Goal: Task Accomplishment & Management: Complete application form

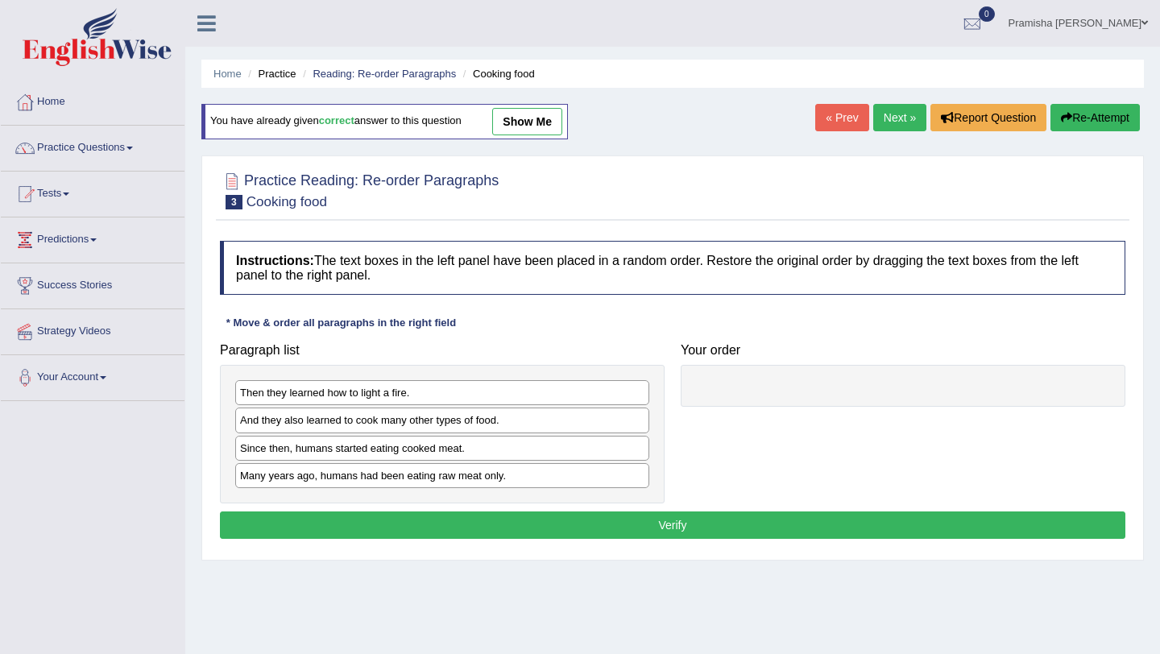
click at [43, 102] on link "Home" at bounding box center [93, 100] width 184 height 40
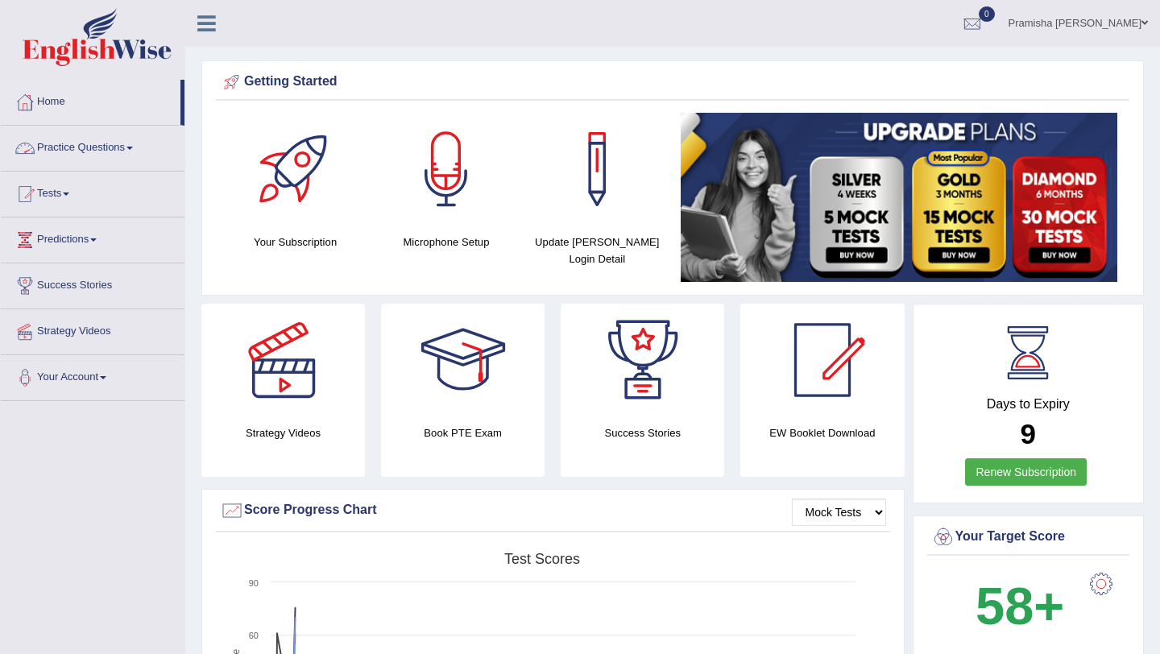
click at [90, 147] on link "Practice Questions" at bounding box center [93, 146] width 184 height 40
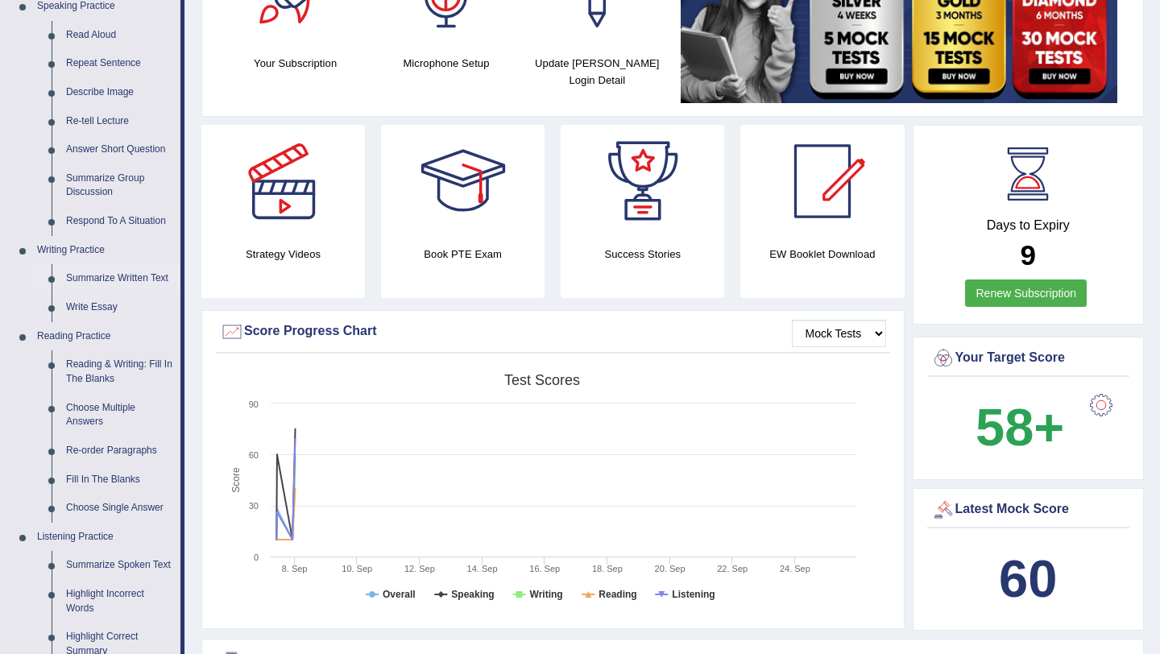
scroll to position [180, 0]
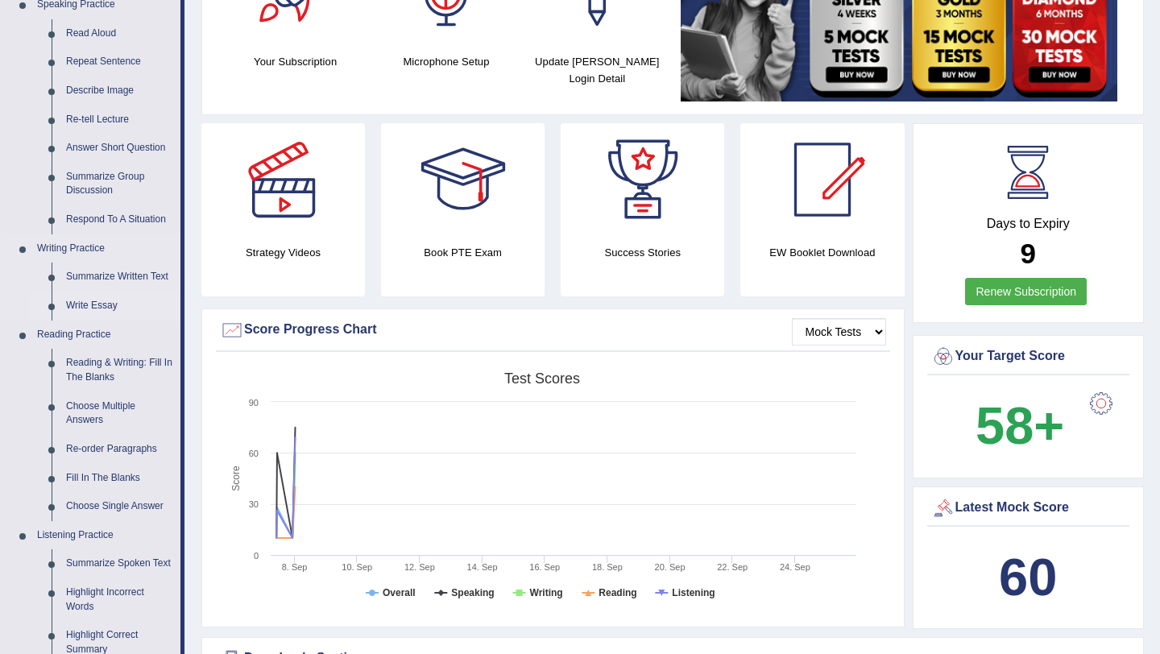
click at [75, 308] on link "Write Essay" at bounding box center [120, 306] width 122 height 29
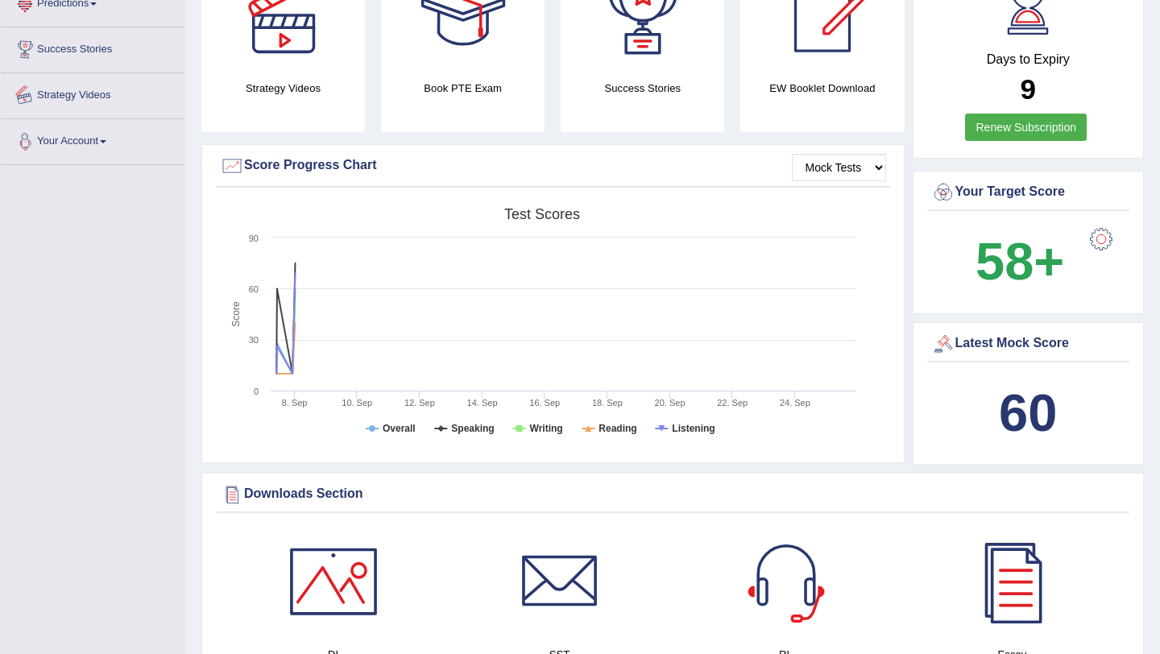
scroll to position [1049, 0]
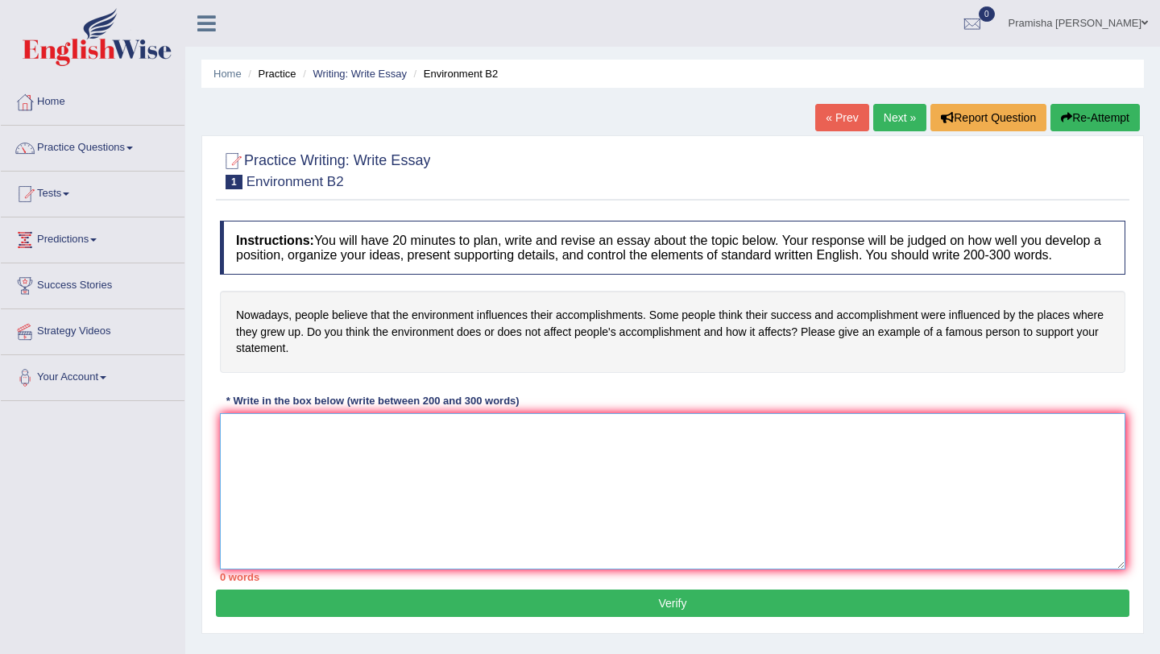
click at [370, 454] on textarea at bounding box center [672, 491] width 905 height 156
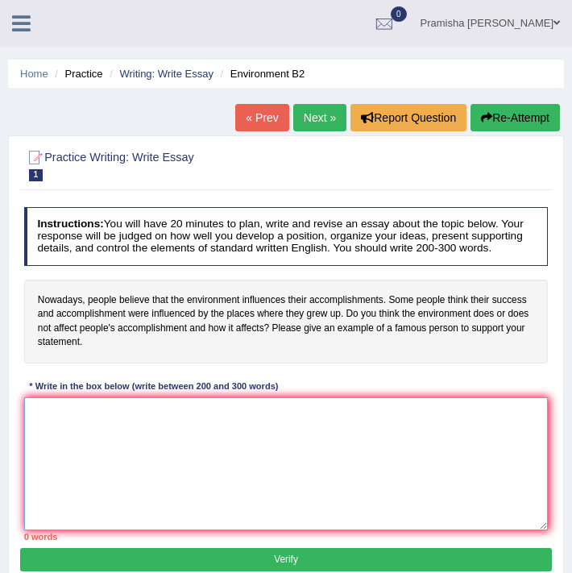
paste textarea "ESSAY TEMPLATE- EnglishWise 2024 Word Count-247 The increasing influence of Sta…"
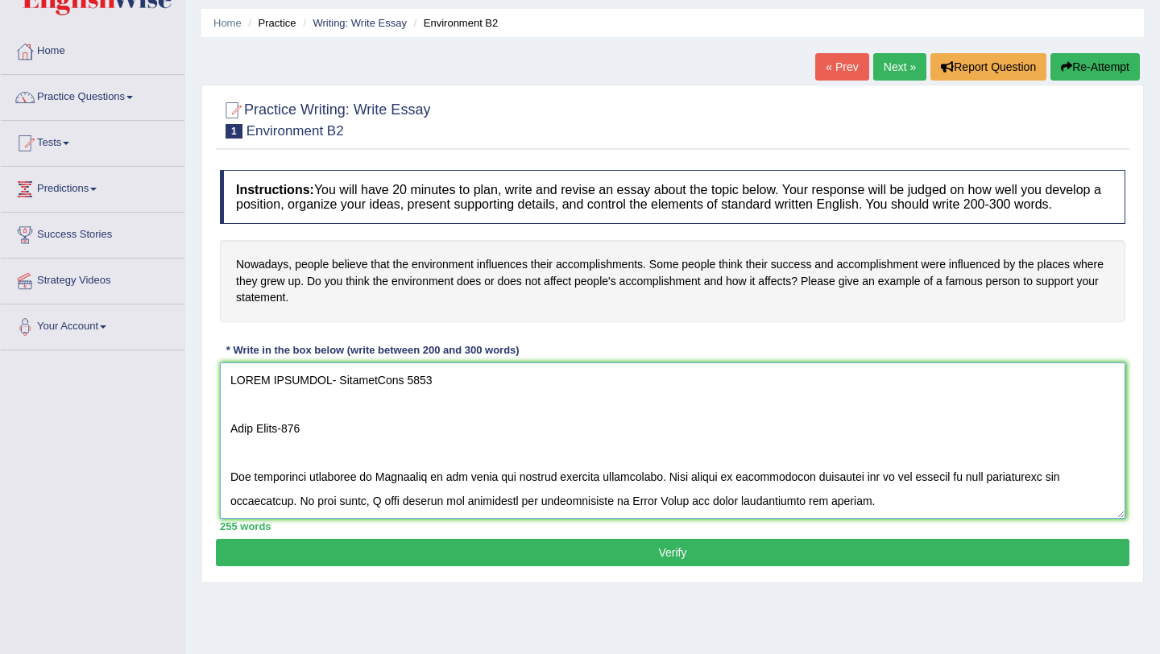
click at [378, 411] on textarea at bounding box center [672, 440] width 905 height 156
drag, startPoint x: 317, startPoint y: 446, endPoint x: 227, endPoint y: 444, distance: 90.2
click at [227, 444] on textarea at bounding box center [672, 440] width 905 height 156
drag, startPoint x: 436, startPoint y: 396, endPoint x: 225, endPoint y: 399, distance: 211.0
click at [225, 399] on textarea at bounding box center [672, 440] width 905 height 156
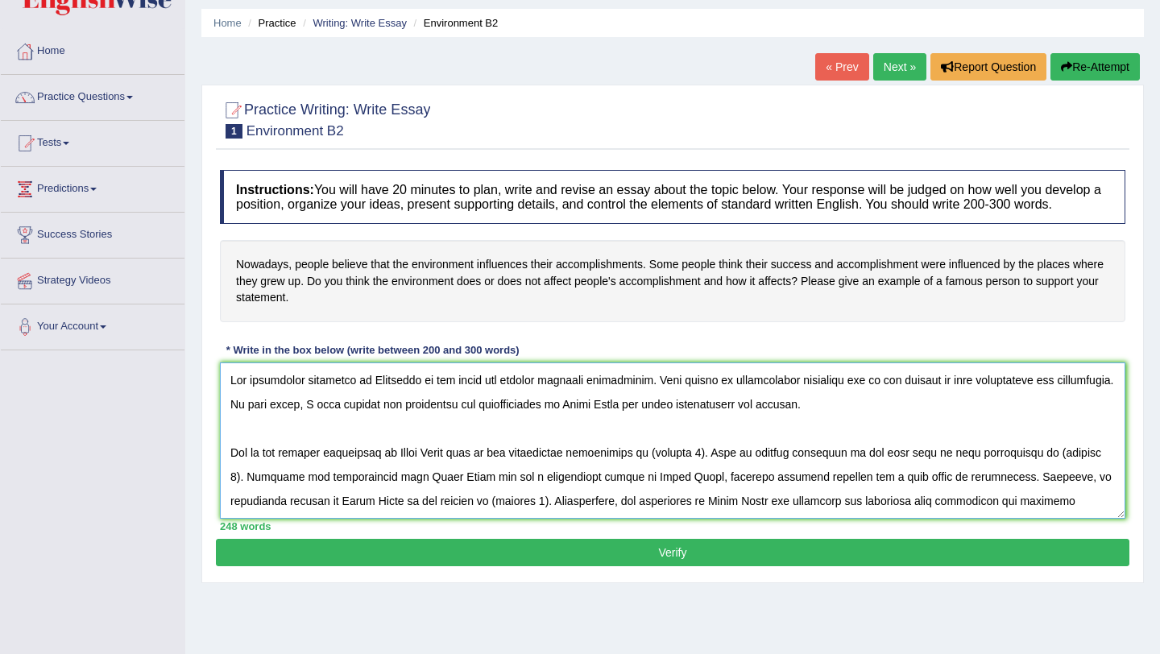
click at [230, 487] on textarea at bounding box center [672, 440] width 905 height 156
click at [419, 398] on textarea at bounding box center [672, 440] width 905 height 156
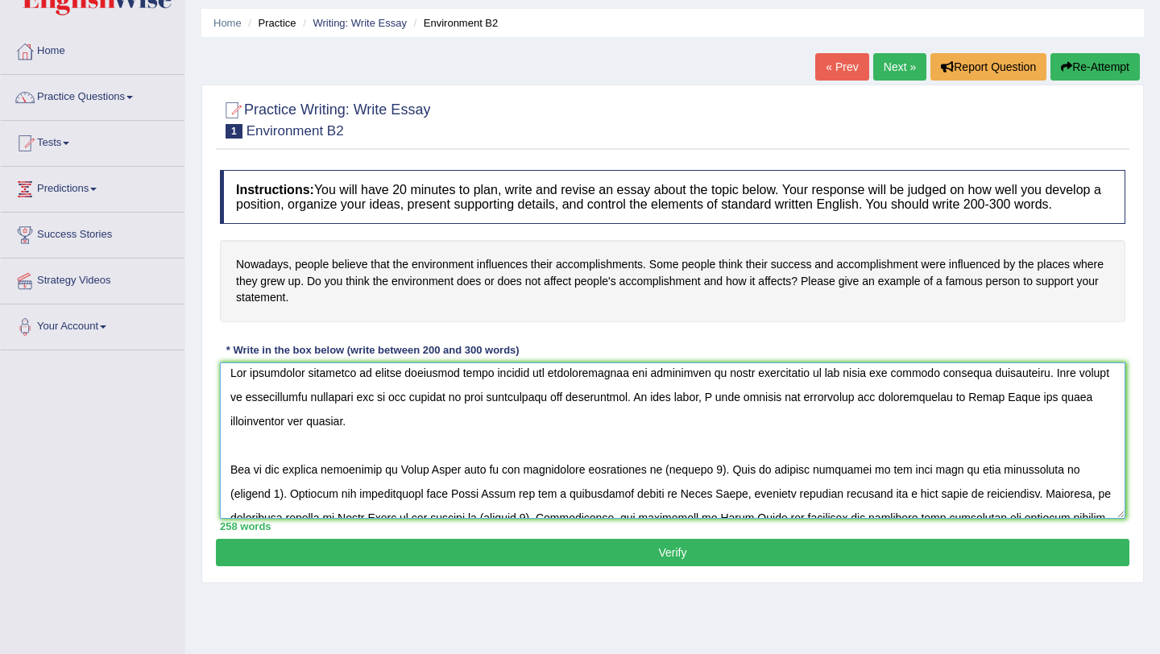
scroll to position [11, 0]
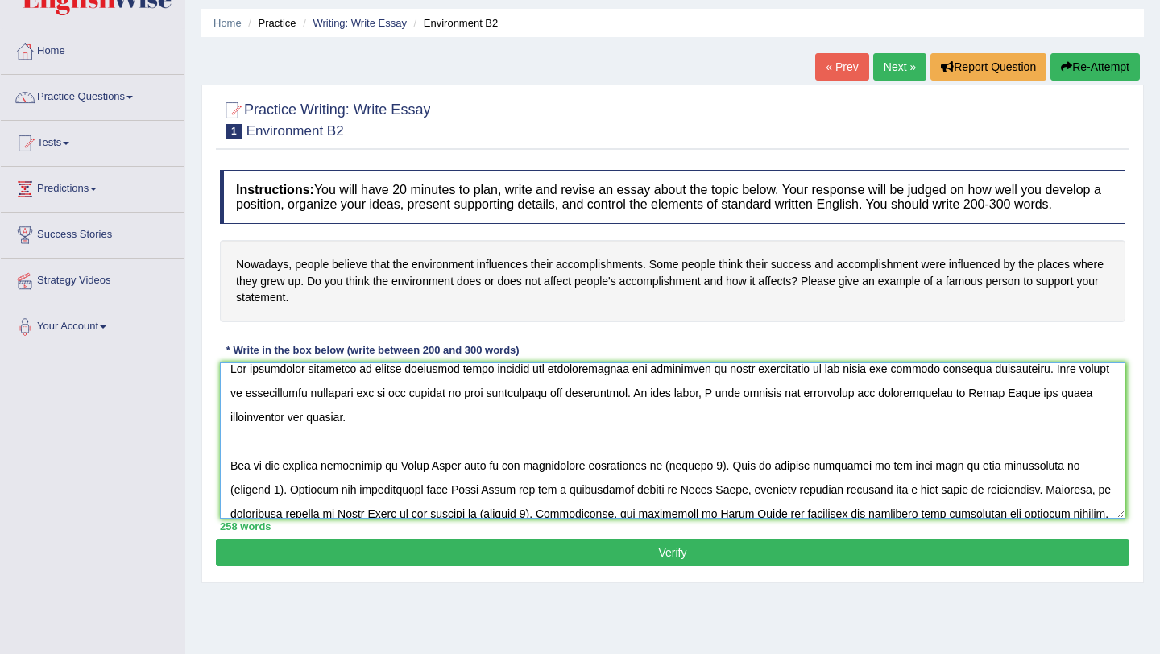
click at [1015, 406] on textarea at bounding box center [672, 440] width 905 height 156
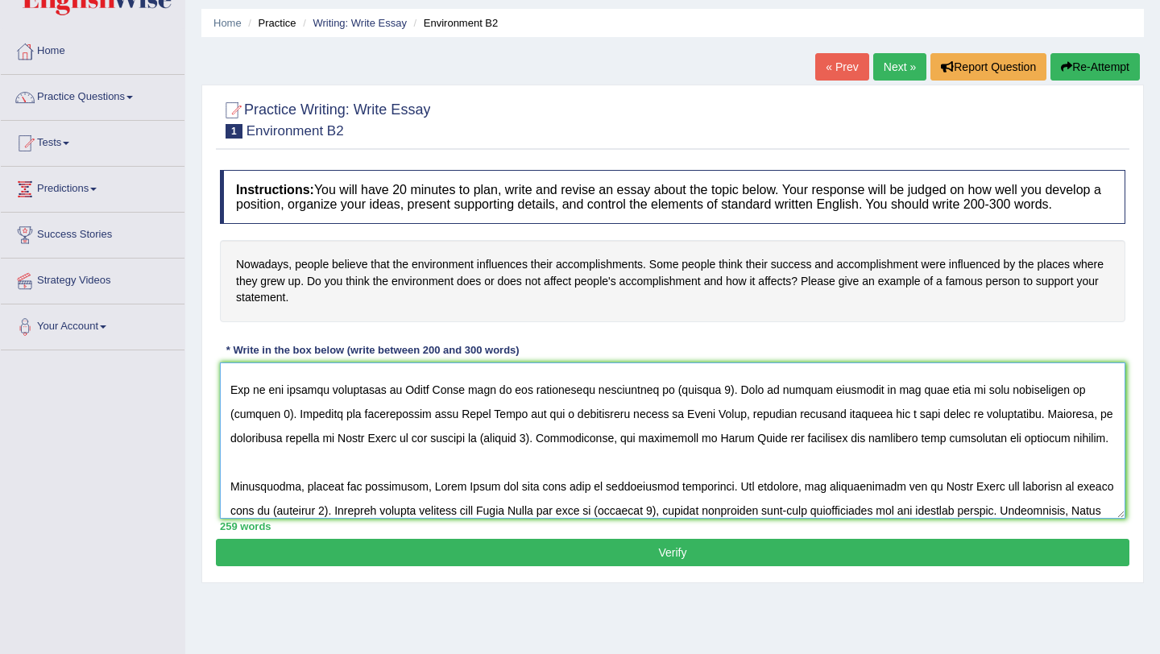
scroll to position [84, 0]
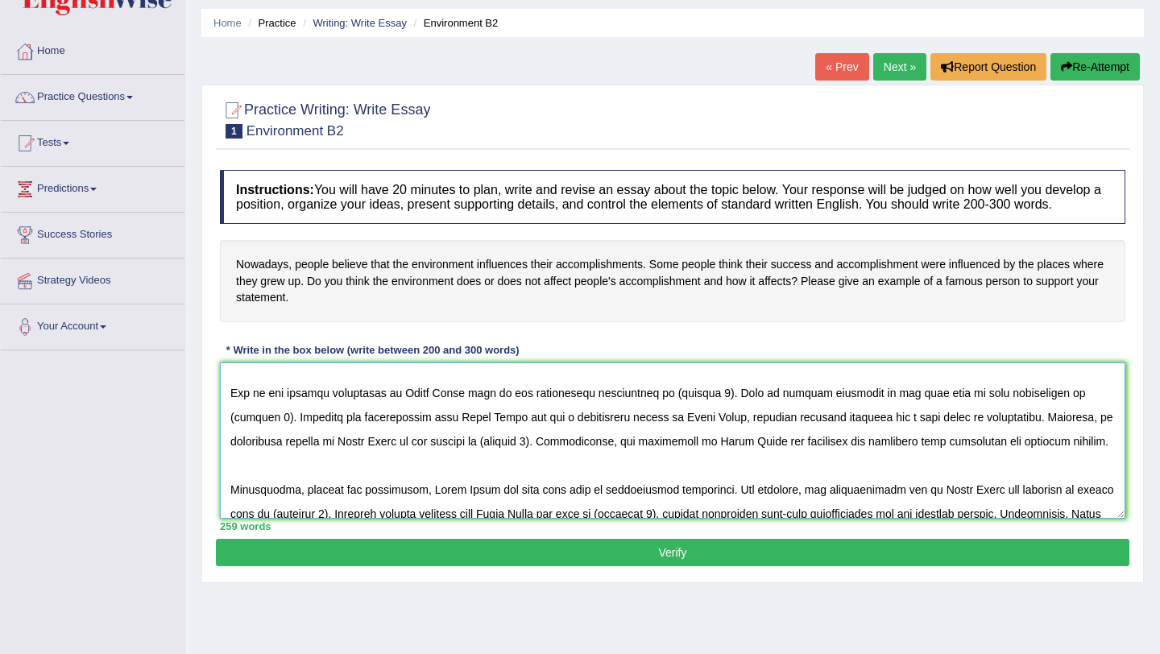
click at [463, 411] on textarea at bounding box center [672, 440] width 905 height 156
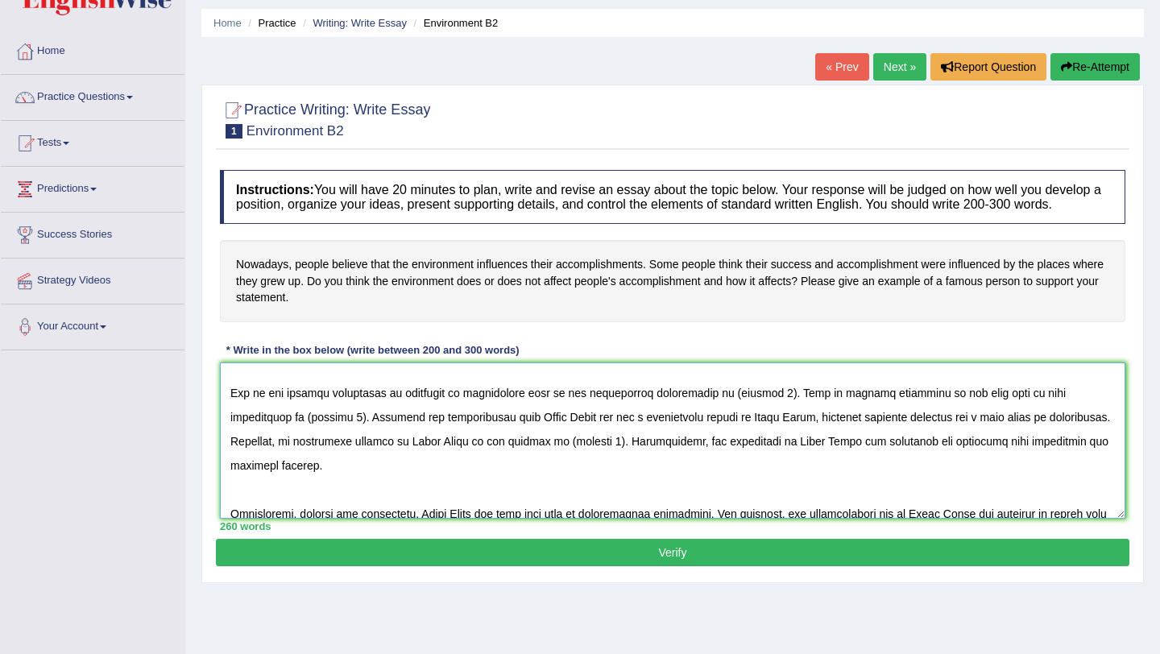
click at [448, 409] on textarea at bounding box center [672, 440] width 905 height 156
click at [525, 409] on textarea at bounding box center [672, 440] width 905 height 156
click at [494, 407] on textarea at bounding box center [672, 440] width 905 height 156
click at [523, 413] on textarea at bounding box center [672, 440] width 905 height 156
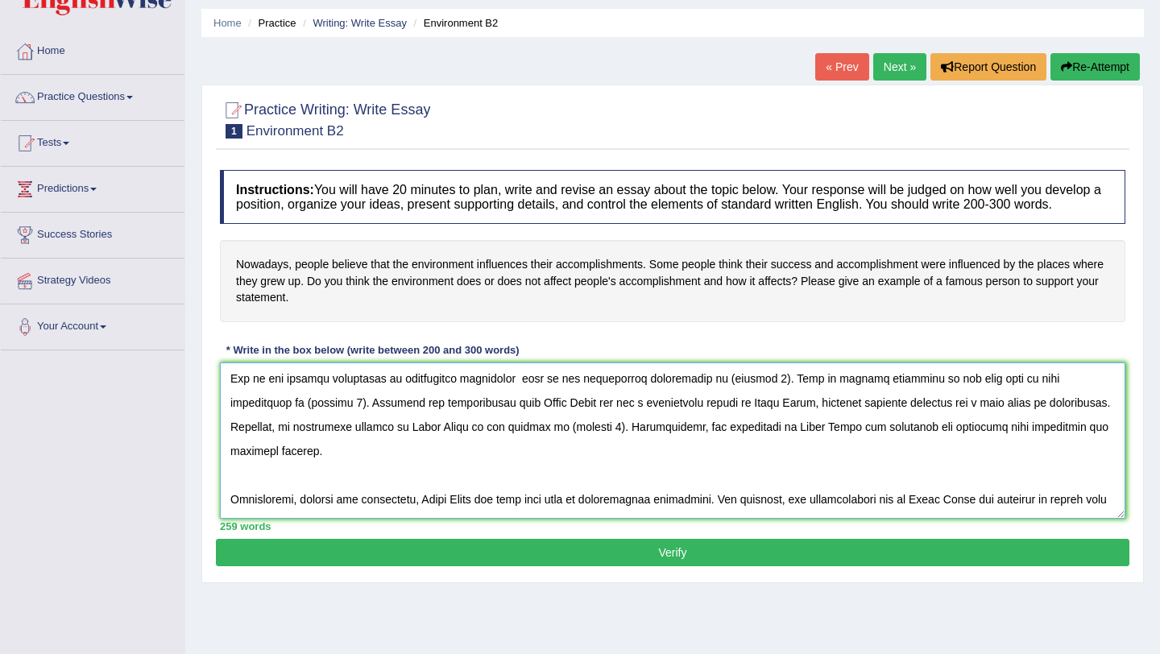
scroll to position [89, 0]
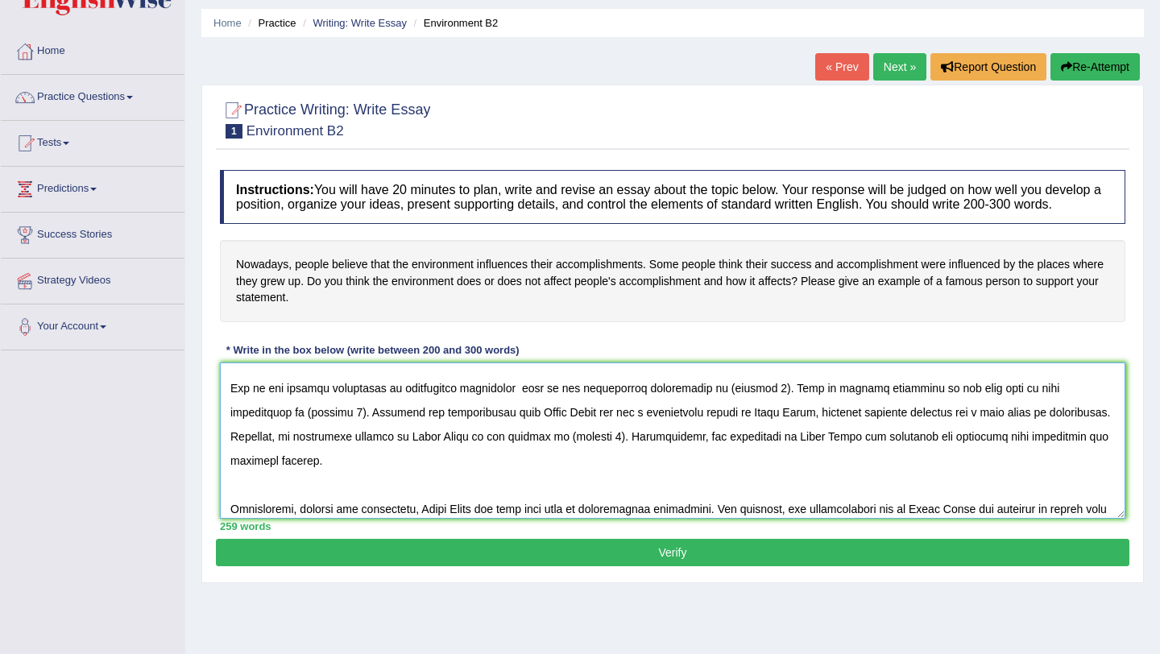
click at [468, 407] on textarea at bounding box center [672, 440] width 905 height 156
click at [533, 408] on textarea at bounding box center [672, 440] width 905 height 156
click at [764, 407] on textarea at bounding box center [672, 440] width 905 height 156
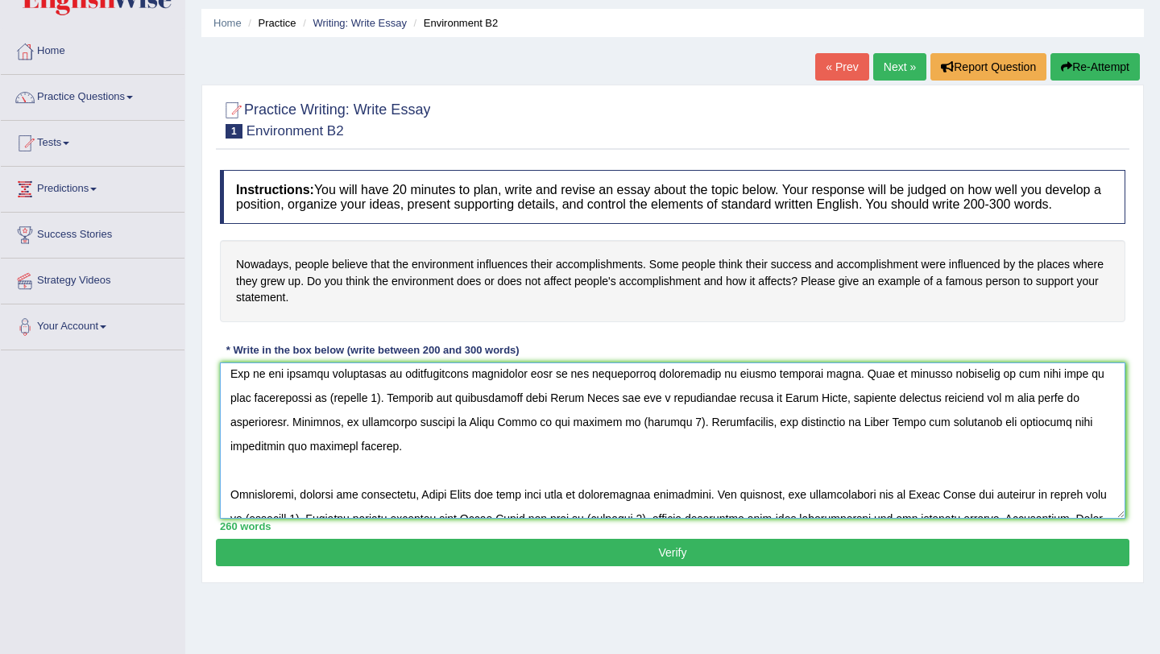
scroll to position [106, 0]
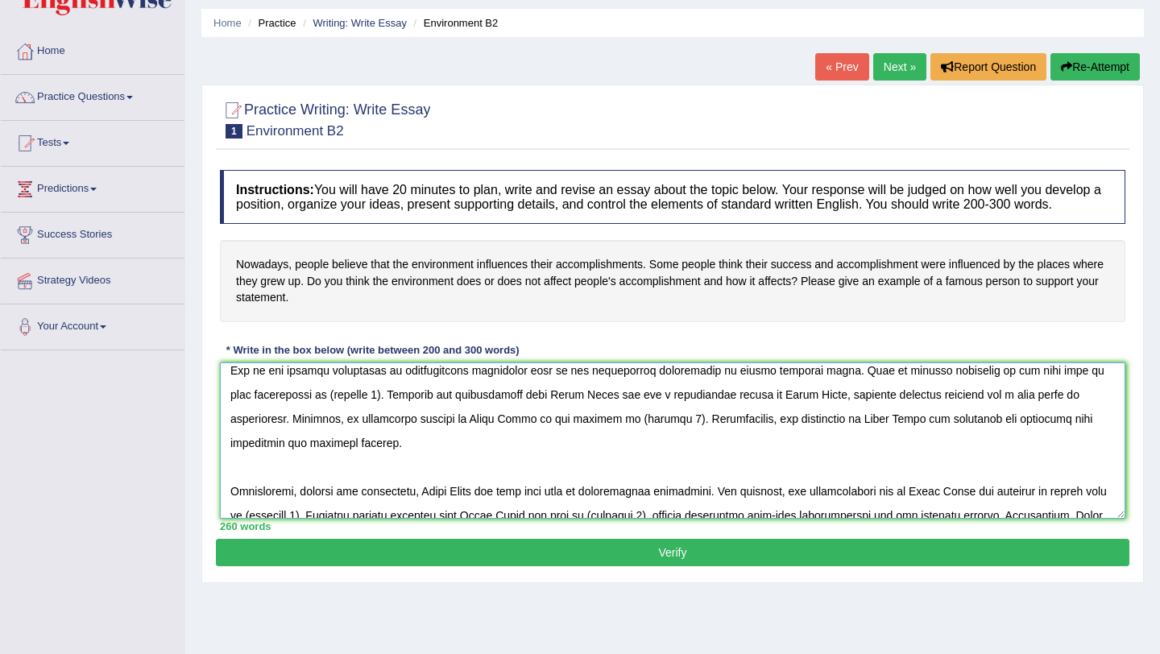
click at [352, 415] on textarea at bounding box center [672, 440] width 905 height 156
click at [621, 414] on textarea at bounding box center [672, 440] width 905 height 156
click at [949, 411] on textarea at bounding box center [672, 440] width 905 height 156
click at [672, 436] on textarea at bounding box center [672, 440] width 905 height 156
drag, startPoint x: 742, startPoint y: 436, endPoint x: 742, endPoint y: 471, distance: 35.4
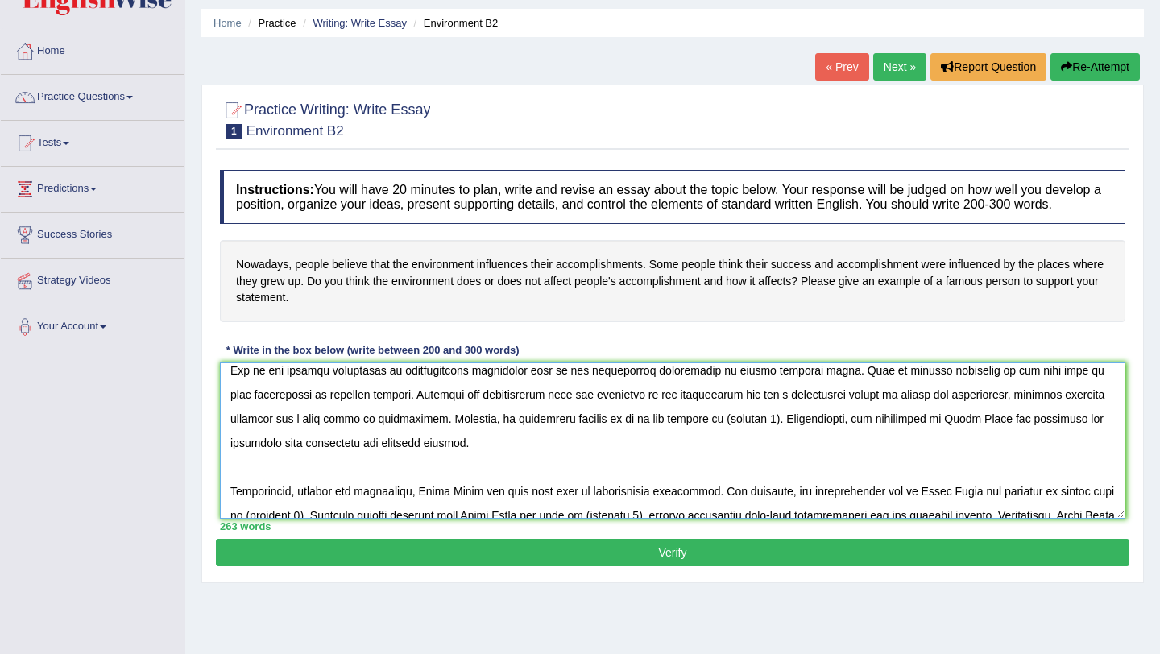
click at [742, 436] on textarea at bounding box center [672, 440] width 905 height 156
click at [757, 437] on textarea at bounding box center [672, 440] width 905 height 156
click at [1036, 434] on textarea at bounding box center [672, 440] width 905 height 156
click at [755, 477] on textarea at bounding box center [672, 440] width 905 height 156
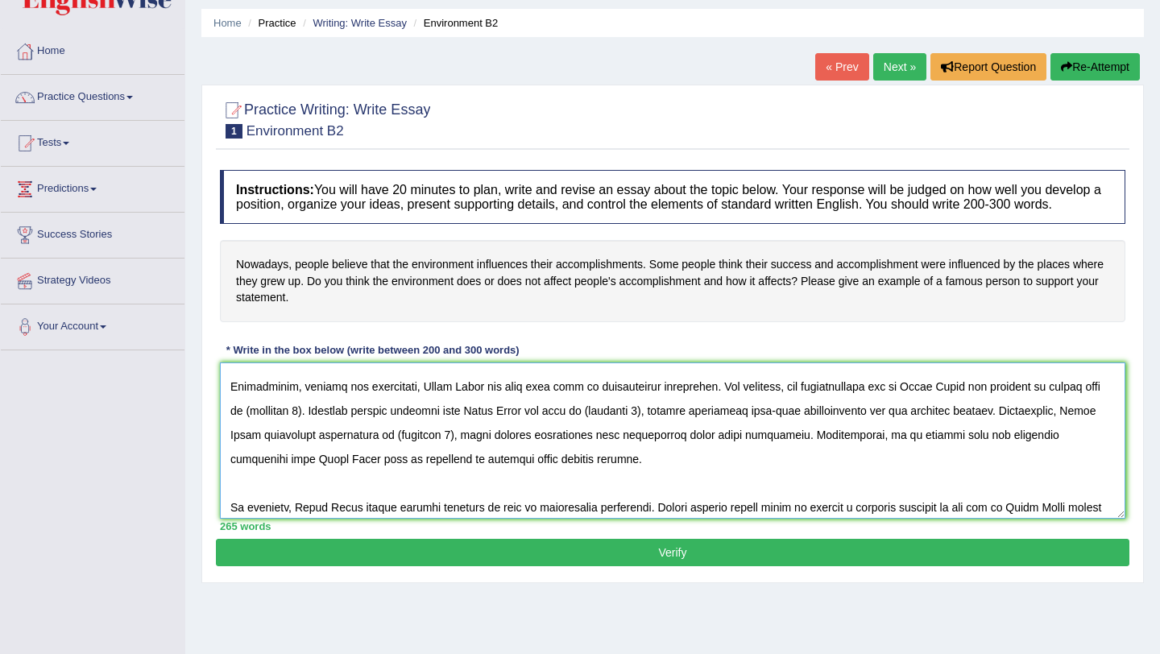
scroll to position [213, 0]
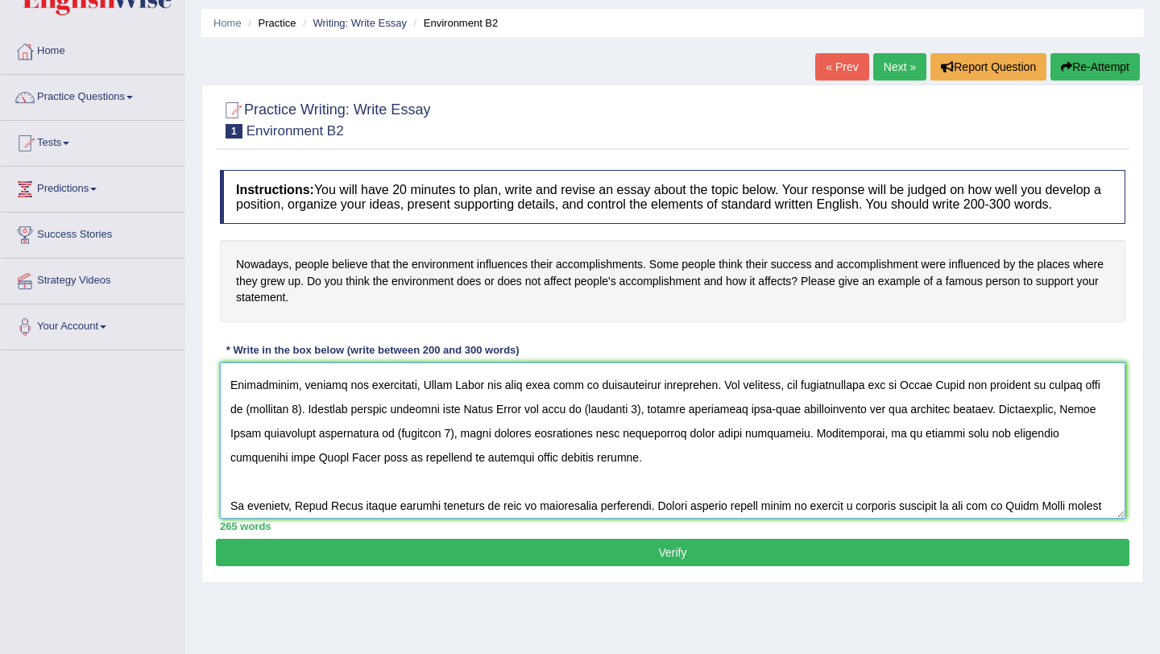
click at [478, 402] on textarea at bounding box center [672, 440] width 905 height 156
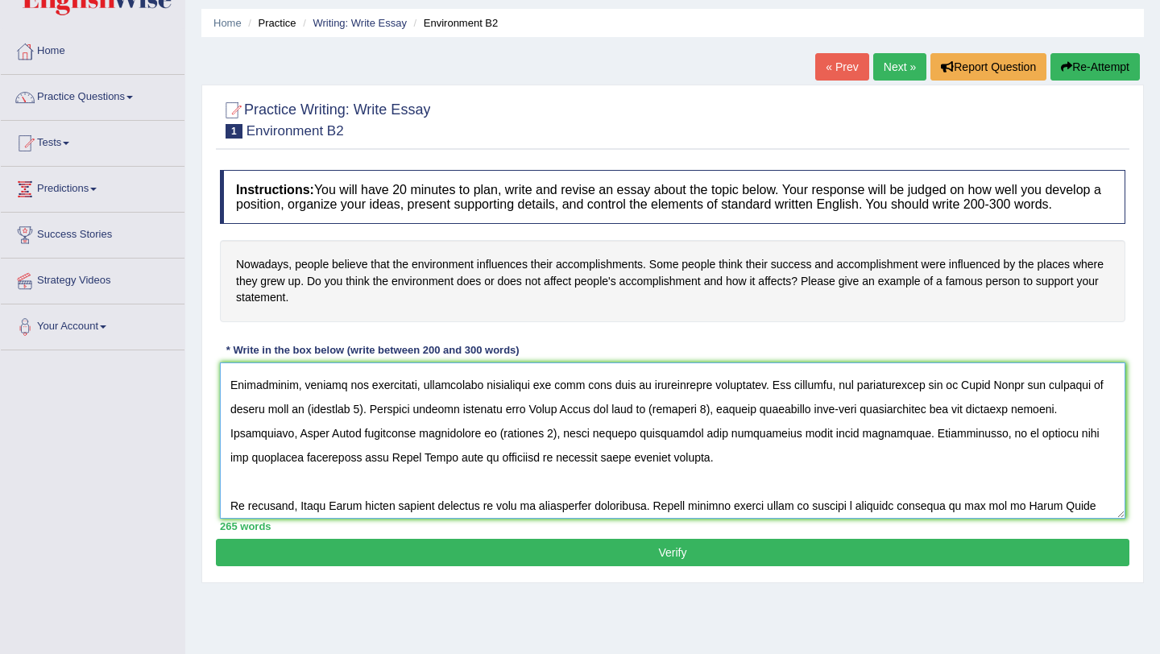
click at [634, 416] on textarea at bounding box center [672, 440] width 905 height 156
click at [1022, 401] on textarea at bounding box center [672, 440] width 905 height 156
click at [425, 431] on textarea at bounding box center [672, 440] width 905 height 156
click at [428, 429] on textarea at bounding box center [672, 440] width 905 height 156
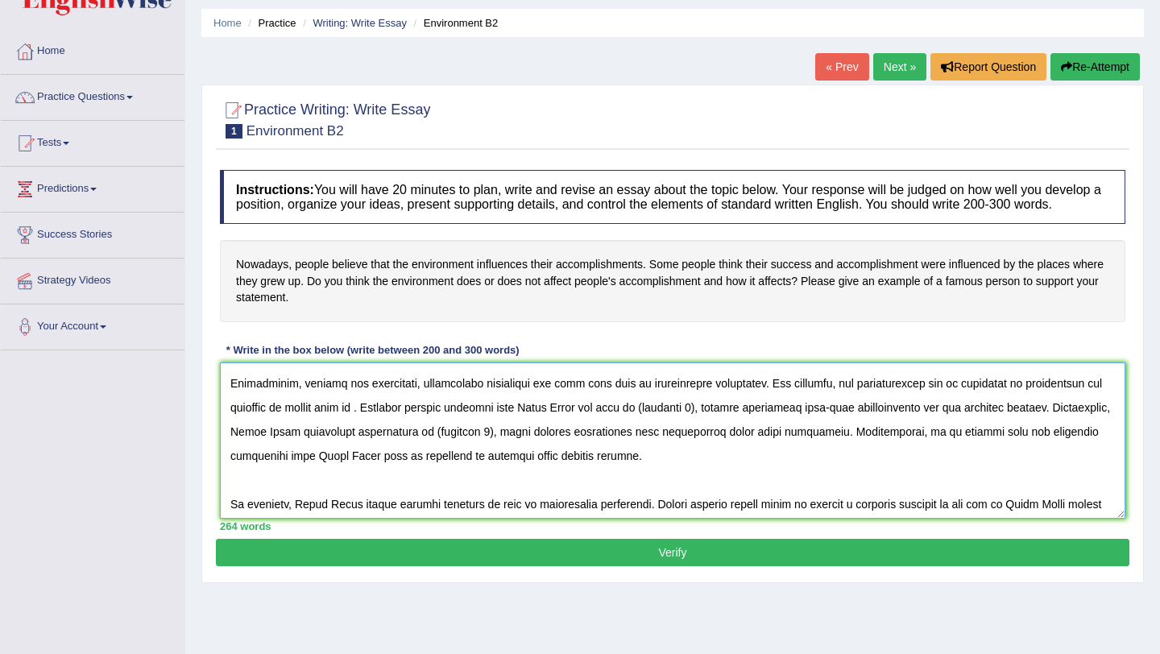
scroll to position [208, 0]
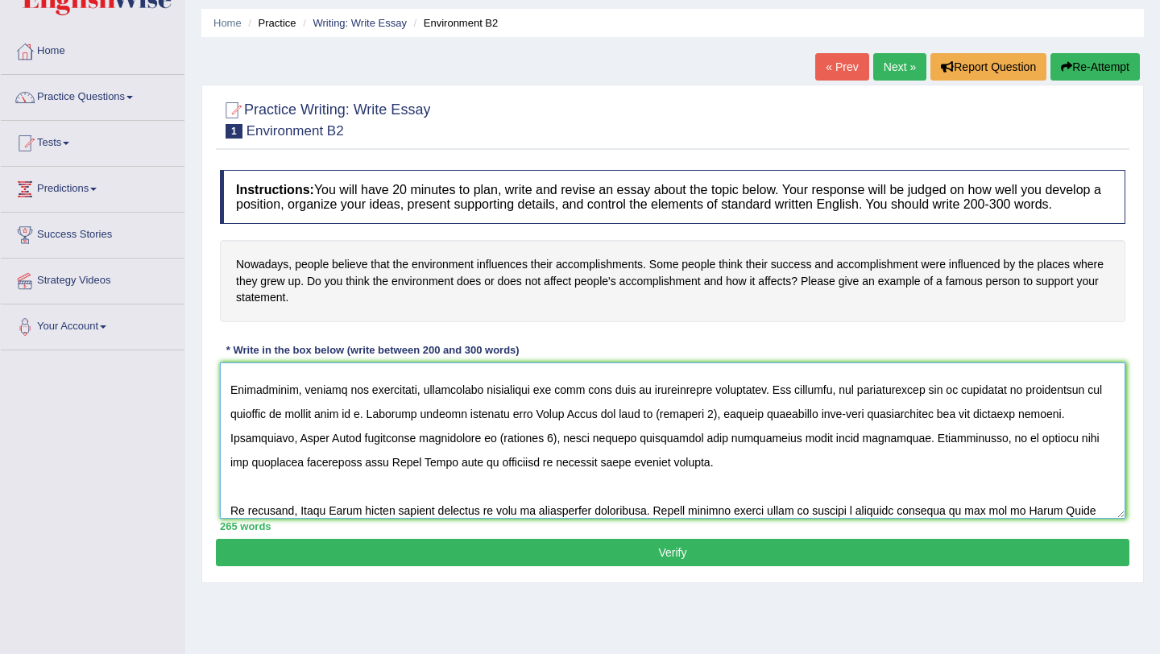
click at [595, 435] on textarea at bounding box center [672, 440] width 905 height 156
click at [684, 431] on textarea at bounding box center [672, 440] width 905 height 156
click at [367, 434] on textarea at bounding box center [672, 440] width 905 height 156
click at [754, 432] on textarea at bounding box center [672, 440] width 905 height 156
drag, startPoint x: 358, startPoint y: 452, endPoint x: 358, endPoint y: 469, distance: 17.7
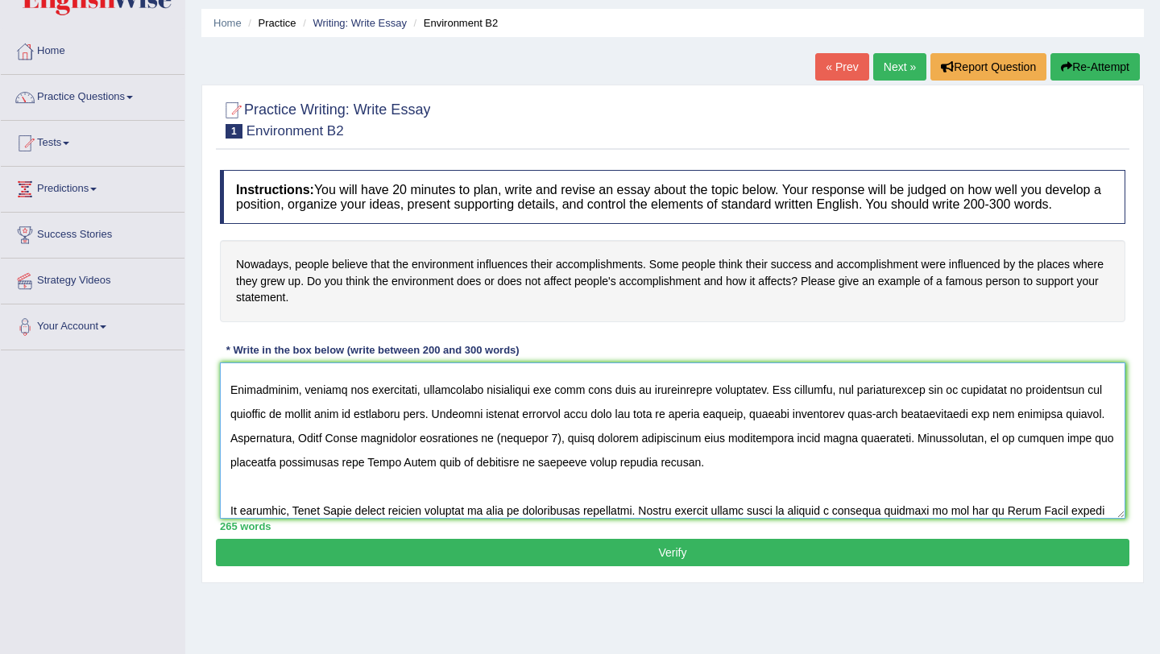
click at [358, 452] on textarea at bounding box center [672, 440] width 905 height 156
click at [622, 456] on textarea at bounding box center [672, 440] width 905 height 156
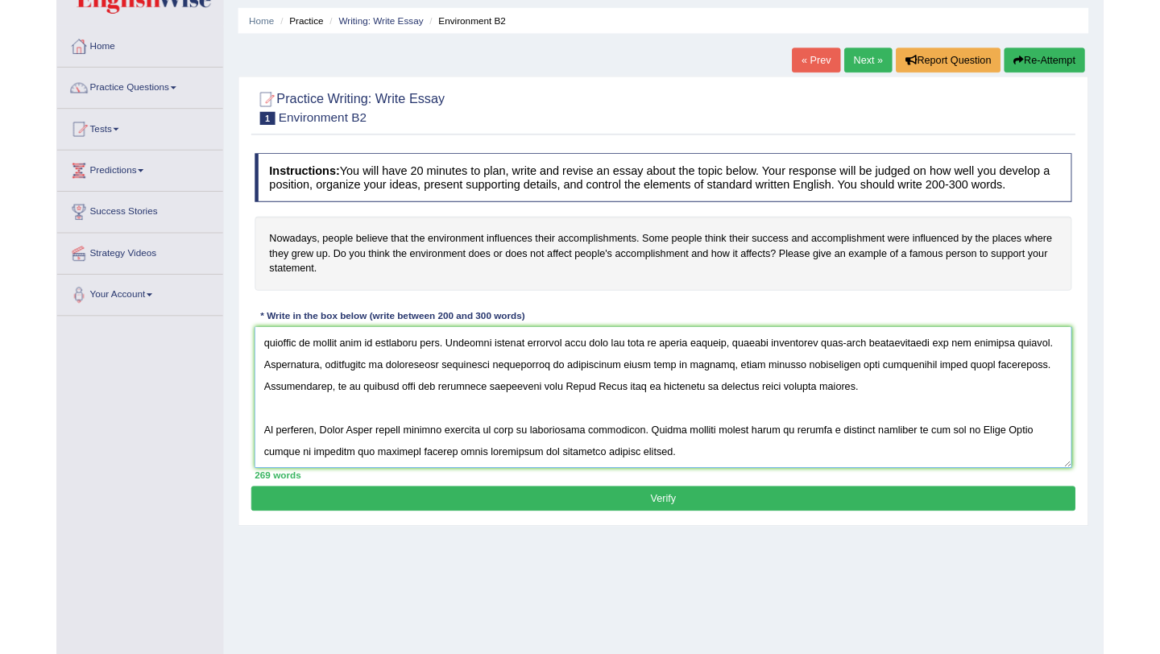
scroll to position [242, 0]
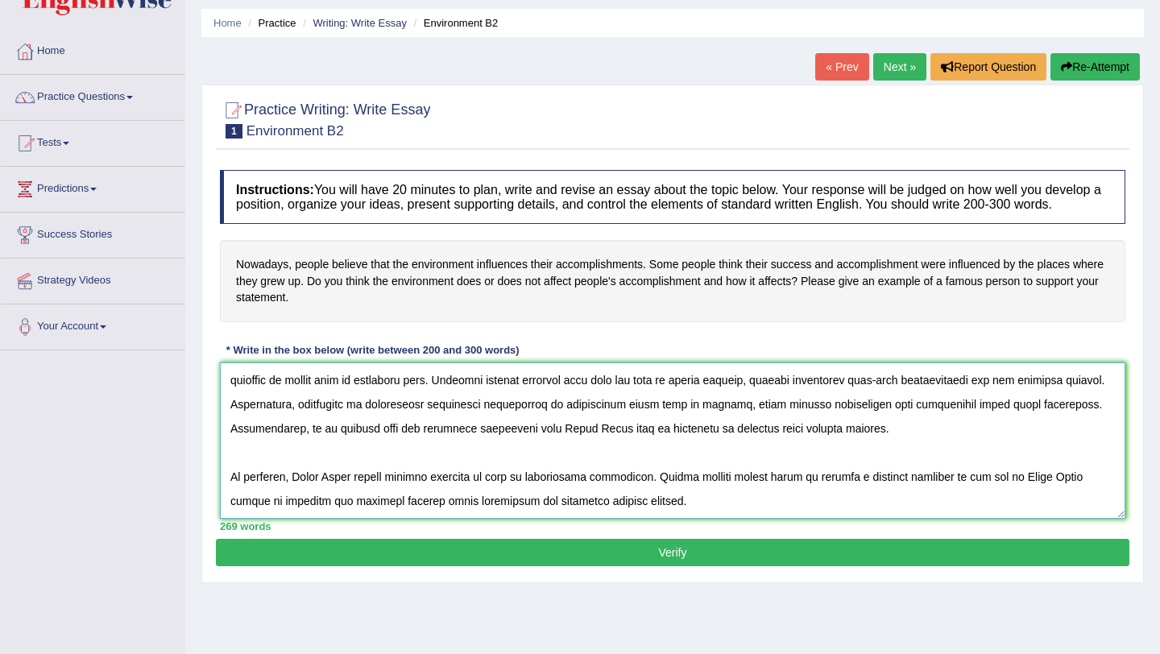
click at [684, 422] on textarea at bounding box center [672, 440] width 905 height 156
click at [607, 449] on textarea at bounding box center [672, 440] width 905 height 156
click at [667, 479] on textarea at bounding box center [672, 440] width 905 height 156
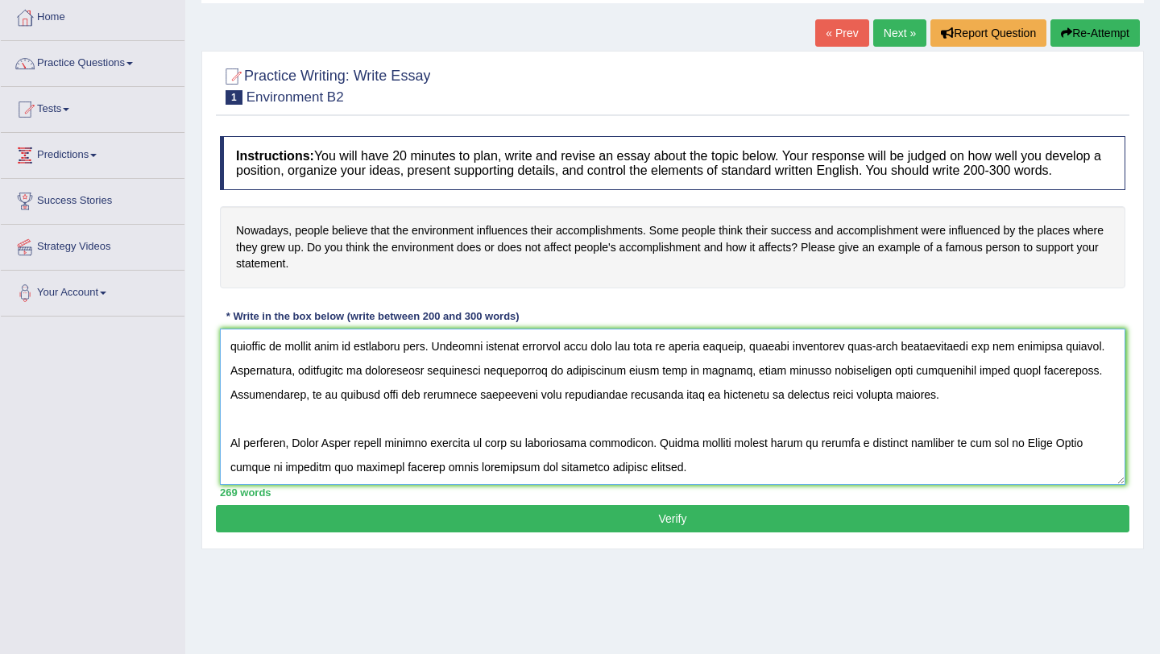
scroll to position [88, 0]
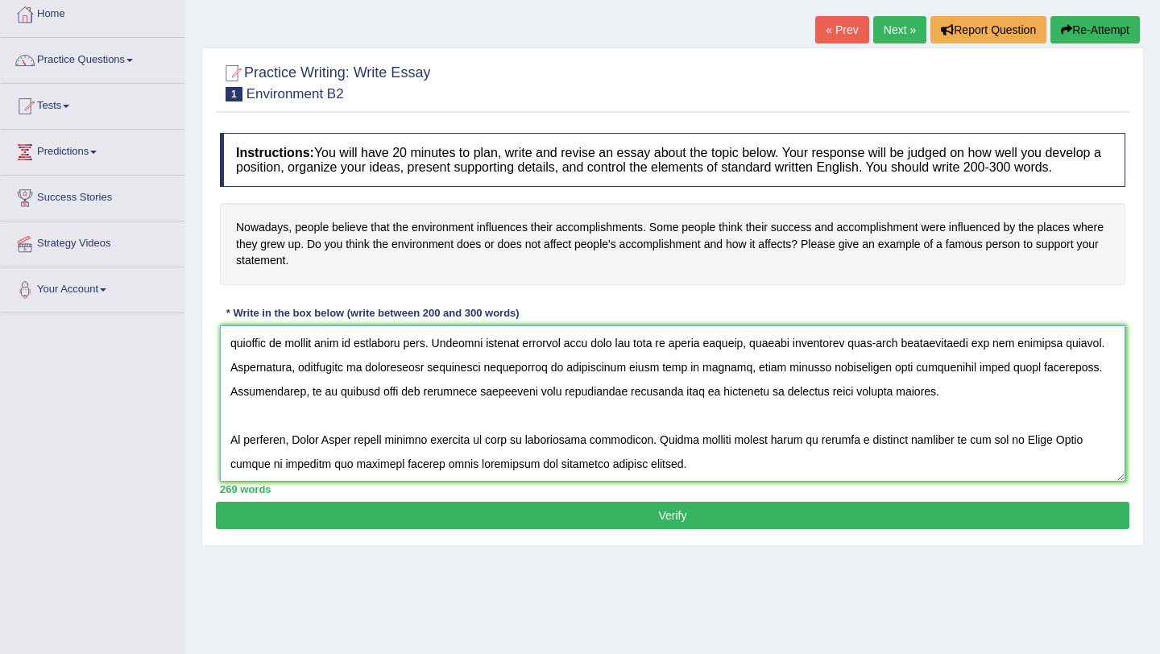
click at [357, 458] on textarea at bounding box center [672, 403] width 905 height 156
click at [325, 482] on textarea at bounding box center [672, 403] width 905 height 156
drag, startPoint x: 370, startPoint y: 481, endPoint x: 370, endPoint y: 493, distance: 12.1
click at [370, 482] on textarea at bounding box center [672, 403] width 905 height 156
click at [390, 482] on textarea at bounding box center [672, 403] width 905 height 156
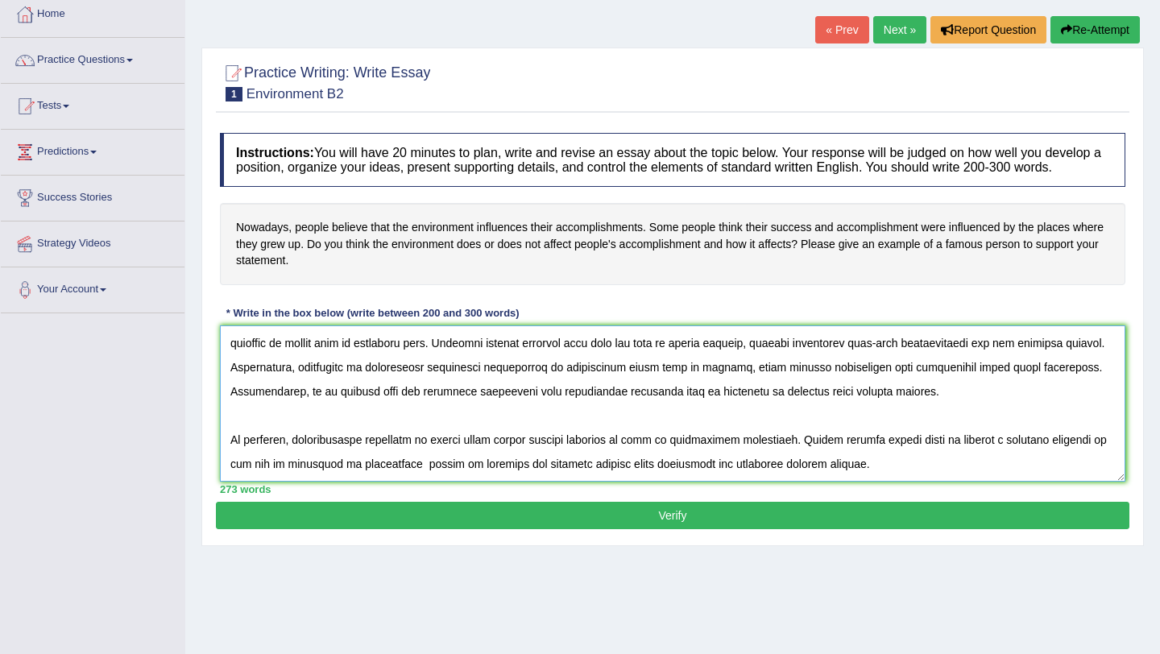
click at [393, 482] on textarea at bounding box center [672, 403] width 905 height 156
click at [849, 482] on textarea at bounding box center [672, 403] width 905 height 156
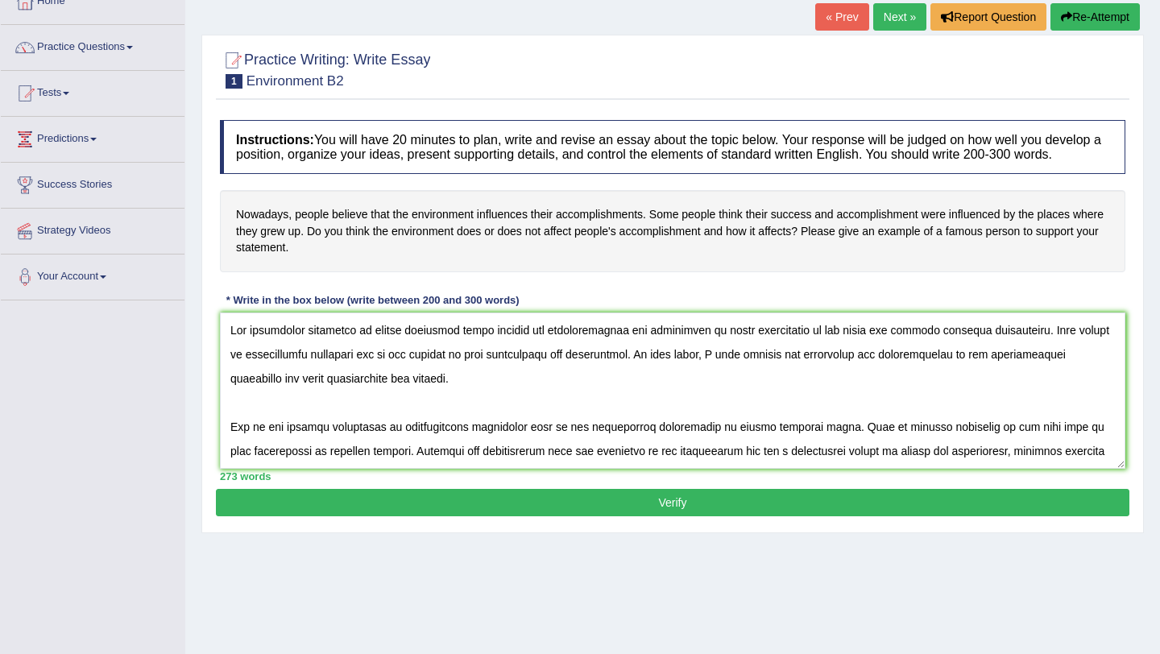
scroll to position [98, 0]
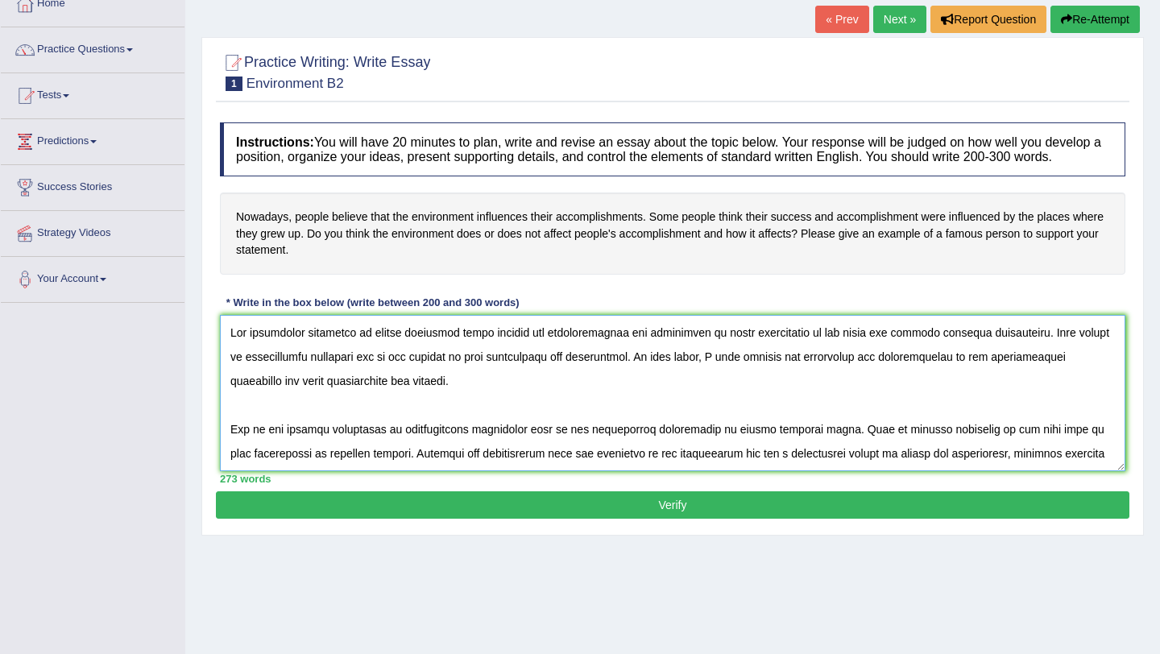
click at [1094, 373] on textarea at bounding box center [672, 393] width 905 height 156
click at [1098, 373] on textarea at bounding box center [672, 393] width 905 height 156
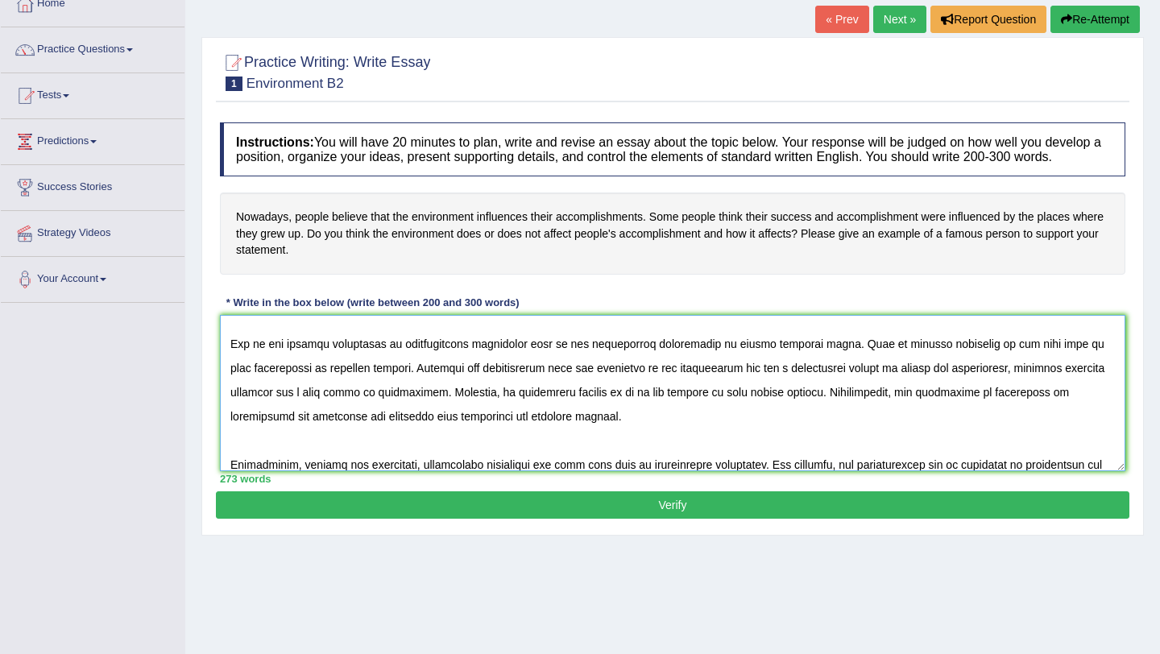
scroll to position [84, 0]
click at [524, 360] on textarea at bounding box center [672, 393] width 905 height 156
click at [906, 390] on textarea at bounding box center [672, 393] width 905 height 156
click at [906, 440] on textarea at bounding box center [672, 393] width 905 height 156
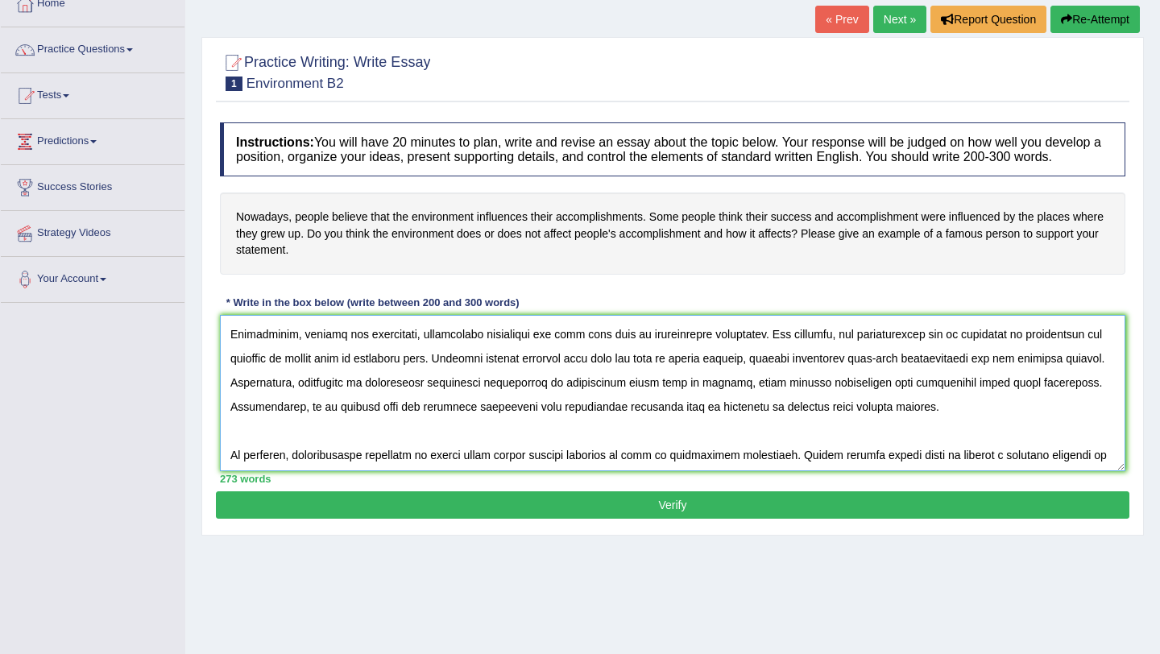
scroll to position [212, 0]
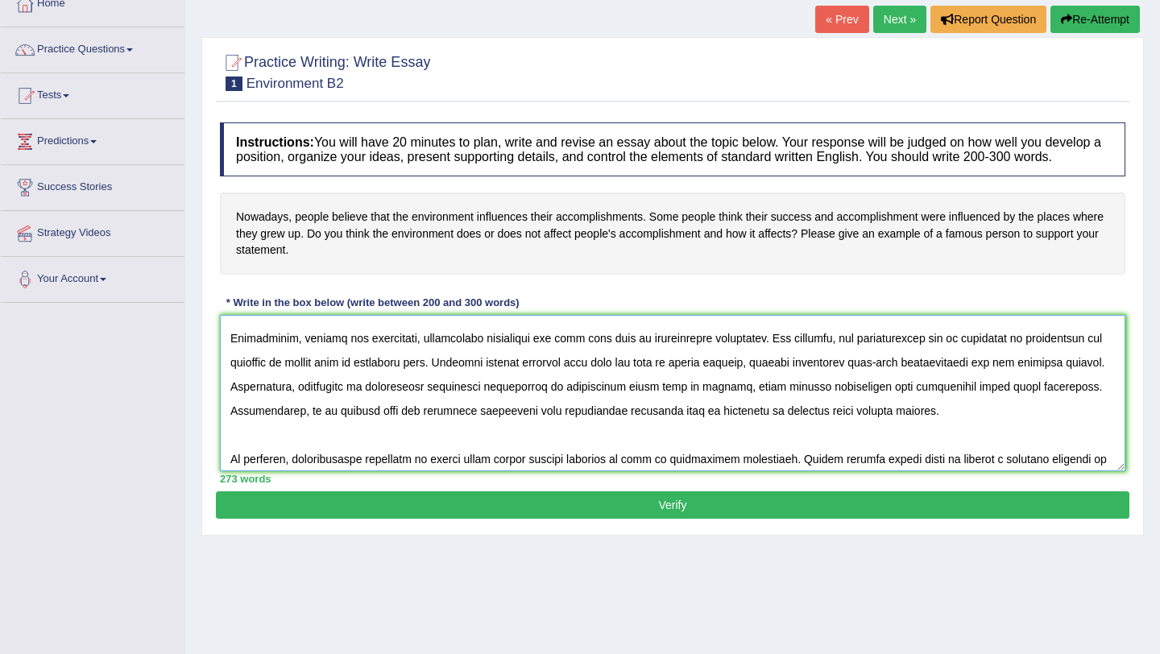
click at [1007, 359] on textarea at bounding box center [672, 393] width 905 height 156
click at [1021, 354] on textarea at bounding box center [672, 393] width 905 height 156
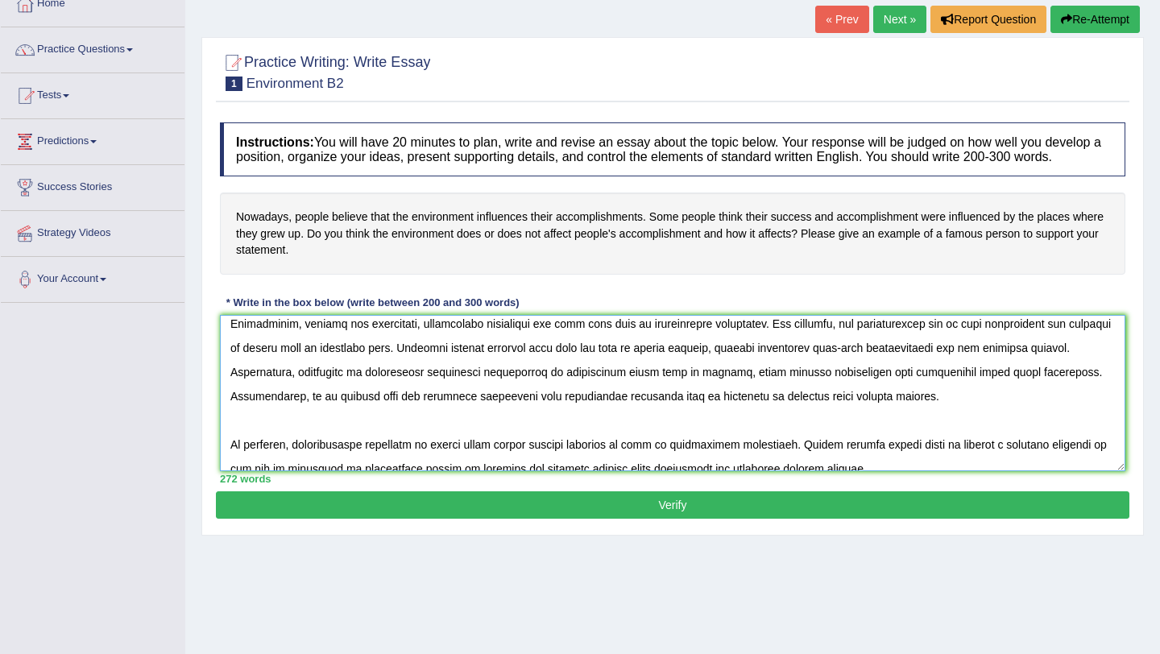
scroll to position [242, 0]
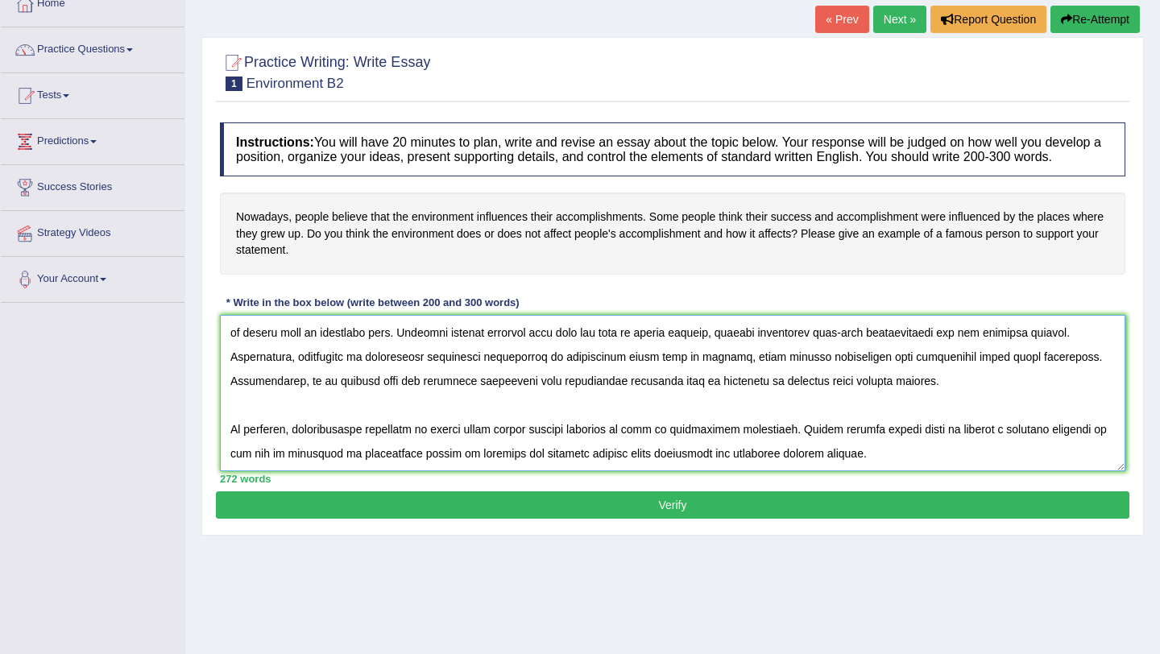
type textarea "The increasing influence of people believing their success and accomplishment a…"
click at [807, 519] on button "Verify" at bounding box center [672, 504] width 913 height 27
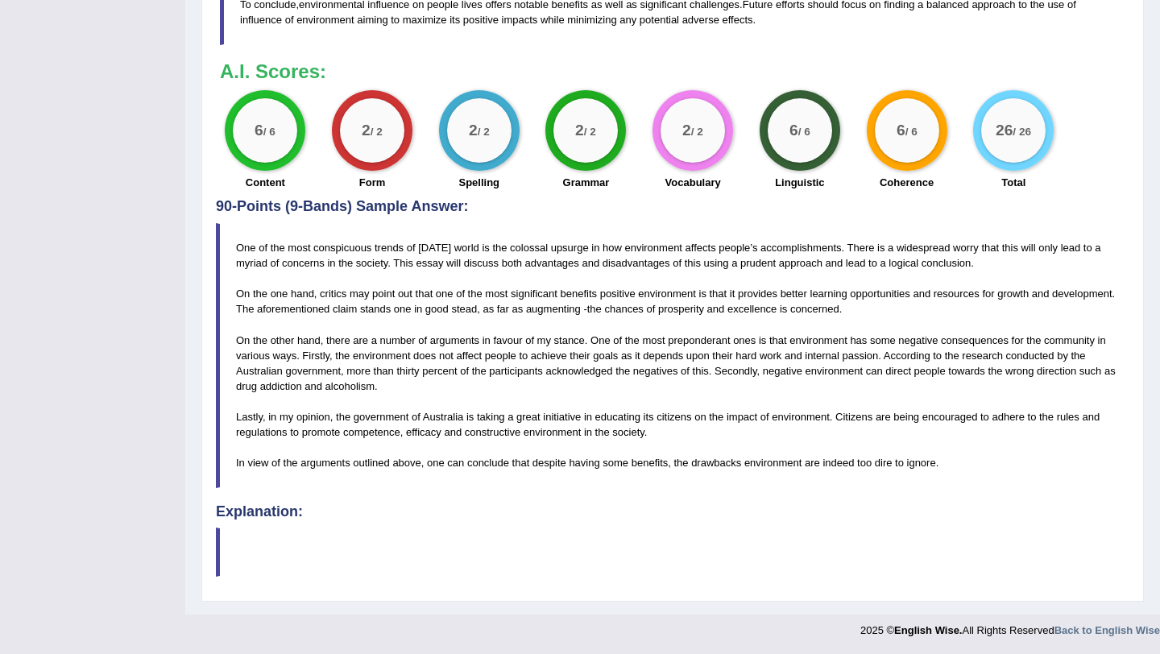
scroll to position [842, 0]
